Goal: Information Seeking & Learning: Learn about a topic

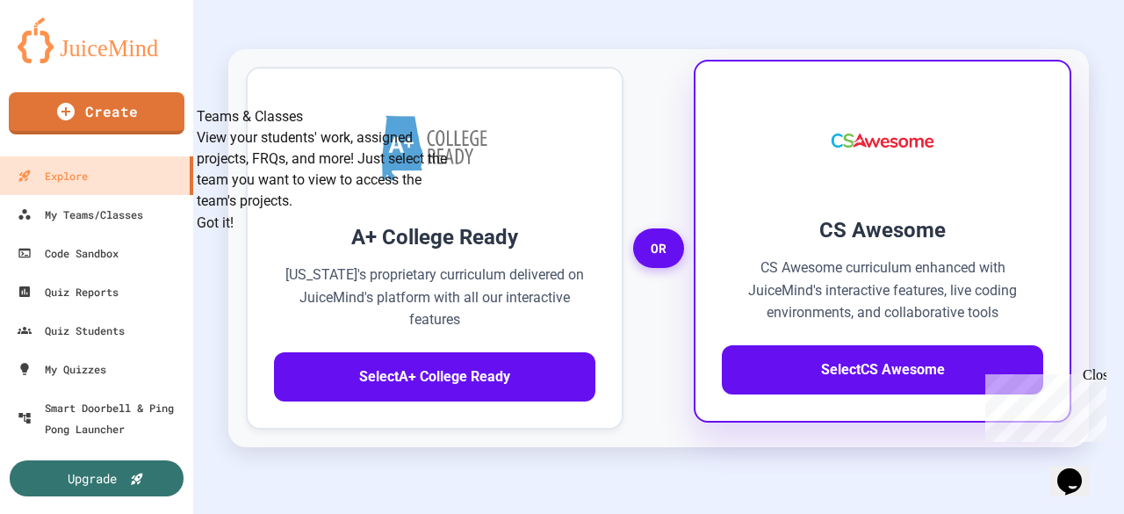
scroll to position [519, 0]
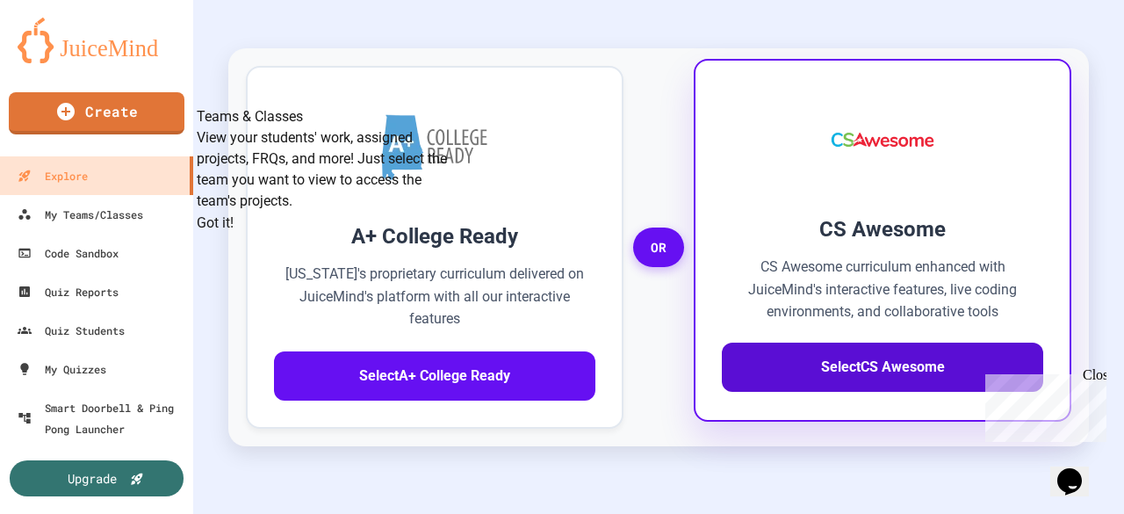
click at [792, 366] on button "Select CS Awesome" at bounding box center [882, 367] width 321 height 49
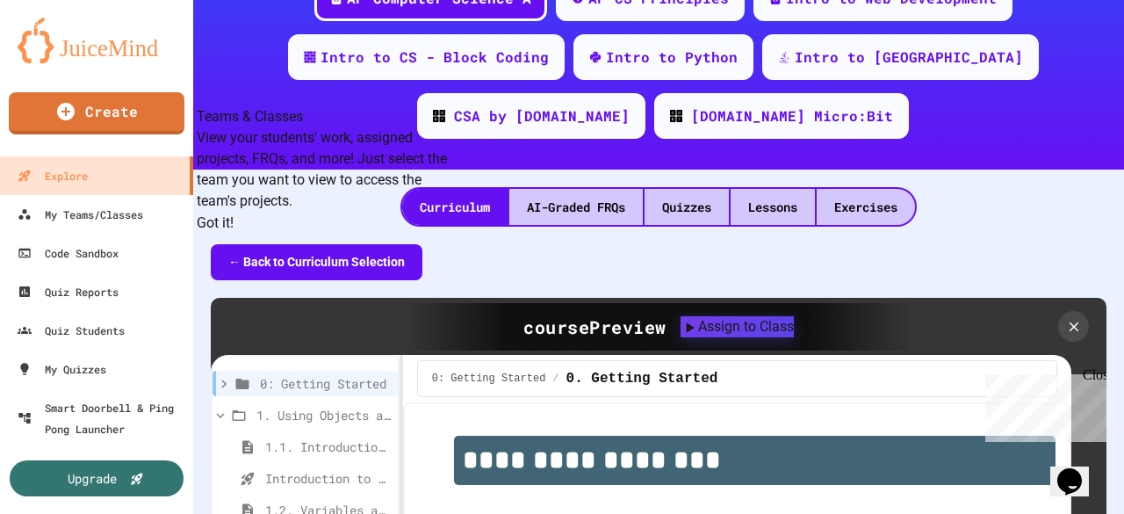
scroll to position [279, 0]
